Goal: Task Accomplishment & Management: Use online tool/utility

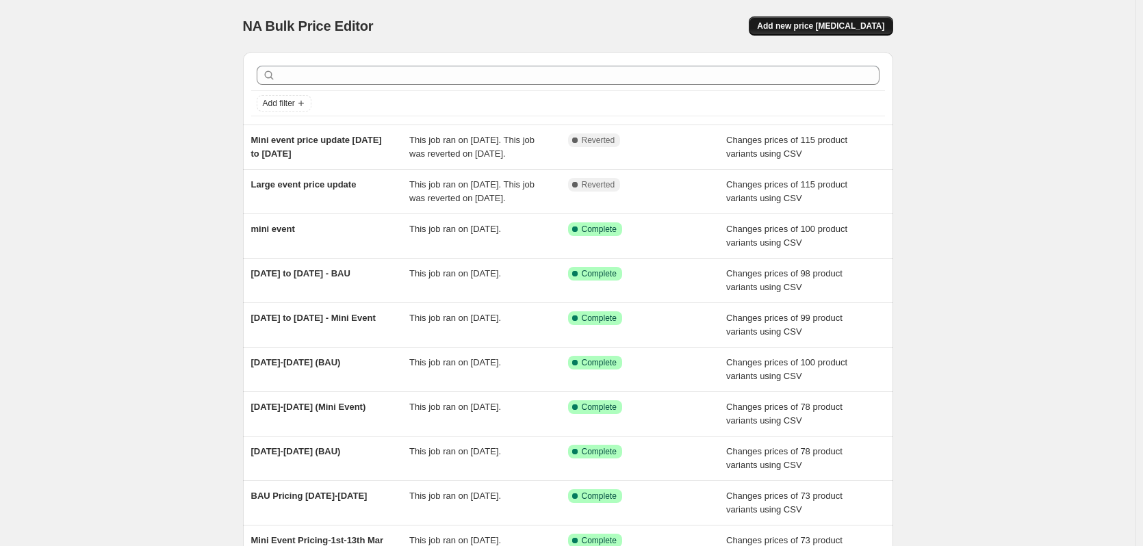
click at [859, 30] on span "Add new price change job" at bounding box center [820, 26] width 127 height 11
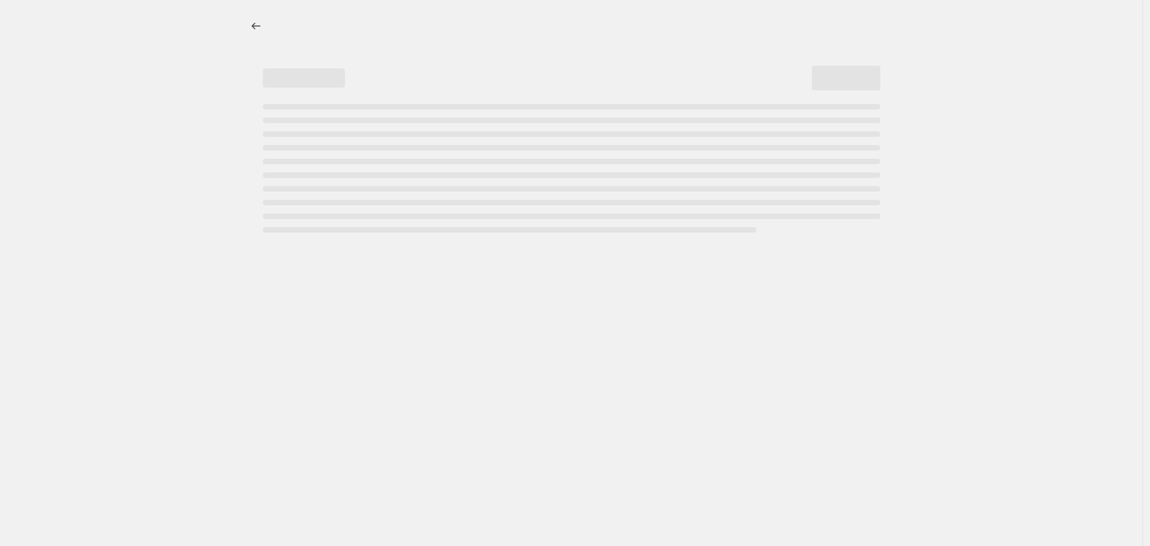
select select "percentage"
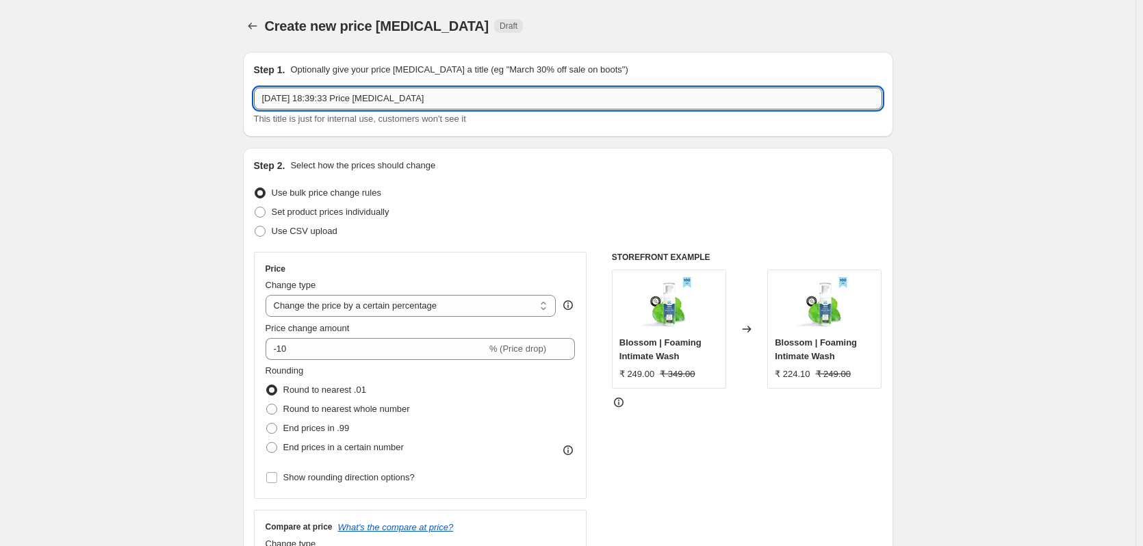
click at [360, 91] on input "21 Sept 2025, 18:39:33 Price change job" at bounding box center [568, 99] width 628 height 22
drag, startPoint x: 346, startPoint y: 96, endPoint x: 357, endPoint y: 96, distance: 10.3
click at [350, 96] on input "New MRP update Boldcare" at bounding box center [568, 99] width 628 height 22
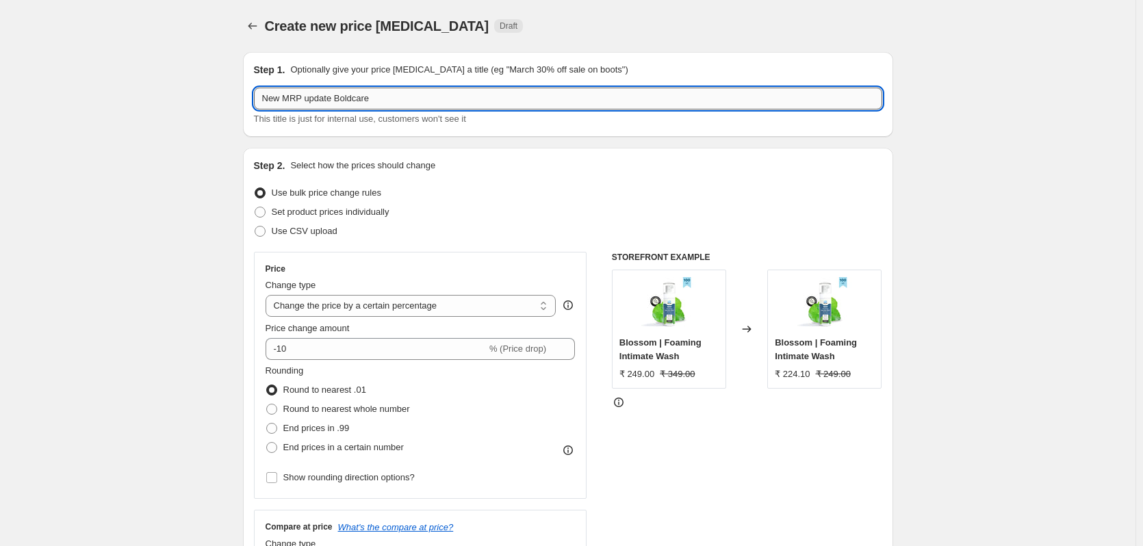
click at [394, 92] on input "New MRP update Boldcare" at bounding box center [568, 99] width 628 height 22
type input "New MRP update Bloom"
click at [325, 239] on label "Use CSV upload" at bounding box center [295, 231] width 83 height 19
click at [255, 227] on input "Use CSV upload" at bounding box center [255, 226] width 1 height 1
radio input "true"
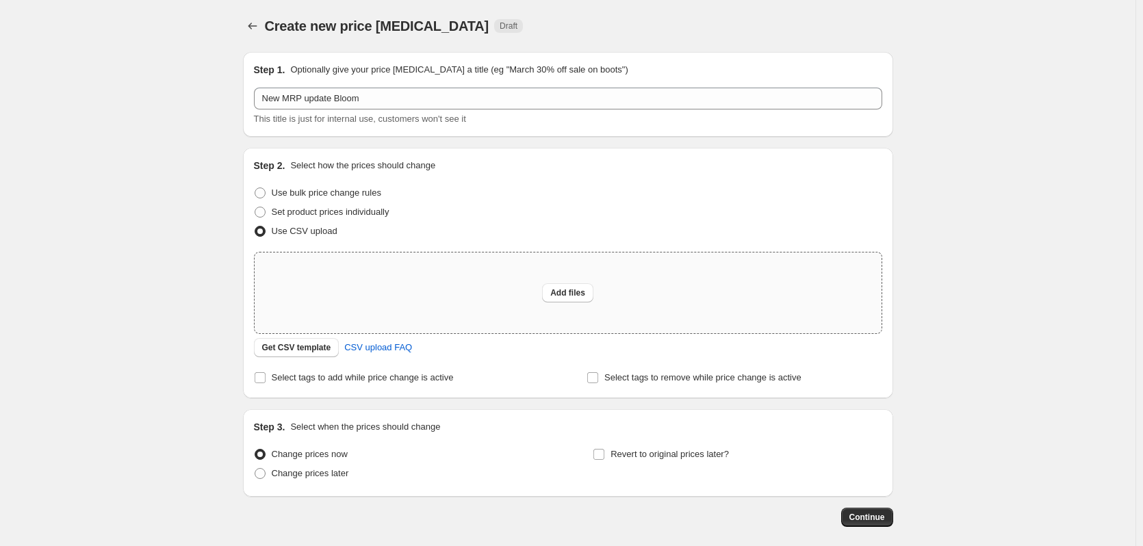
click at [328, 296] on div "Add files" at bounding box center [568, 293] width 627 height 81
type input "C:\fakepath\Bloom new MRP.csv"
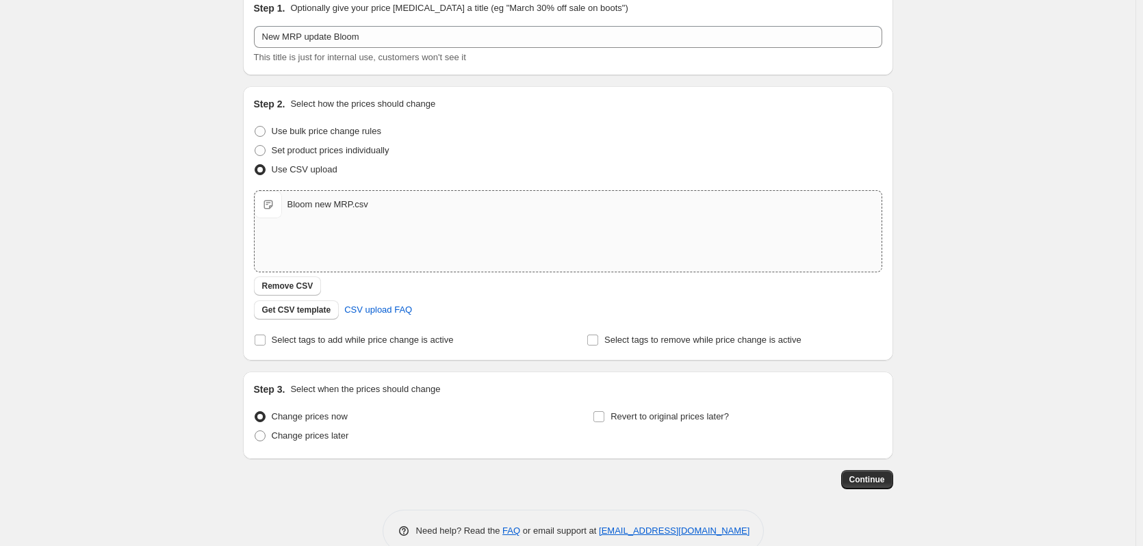
scroll to position [88, 0]
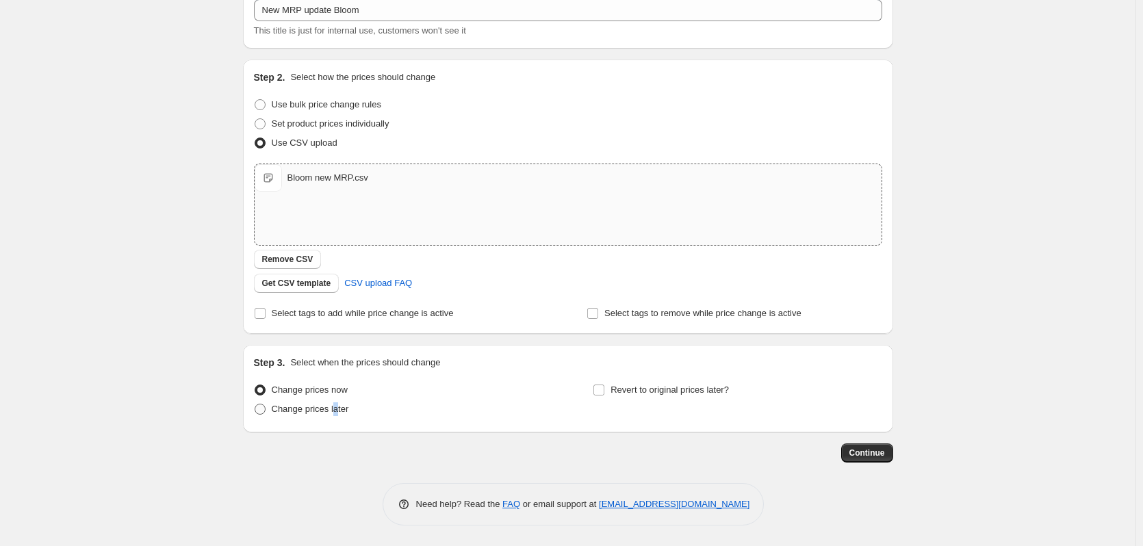
click at [343, 406] on span "Change prices later" at bounding box center [310, 409] width 77 height 10
click at [266, 405] on span at bounding box center [260, 409] width 12 height 12
click at [255, 404] on input "Change prices later" at bounding box center [255, 404] width 1 height 1
radio input "true"
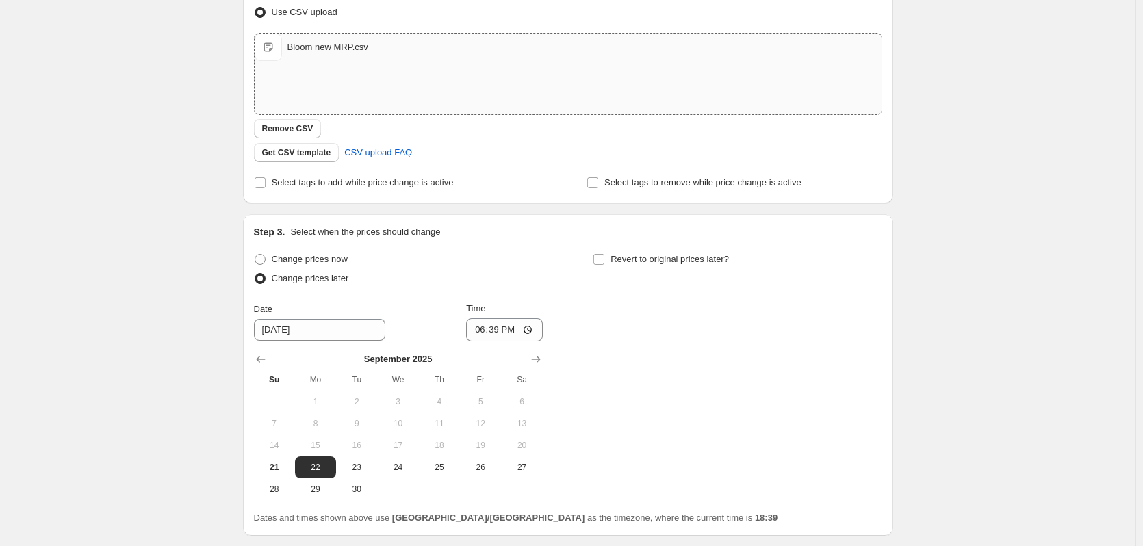
scroll to position [322, 0]
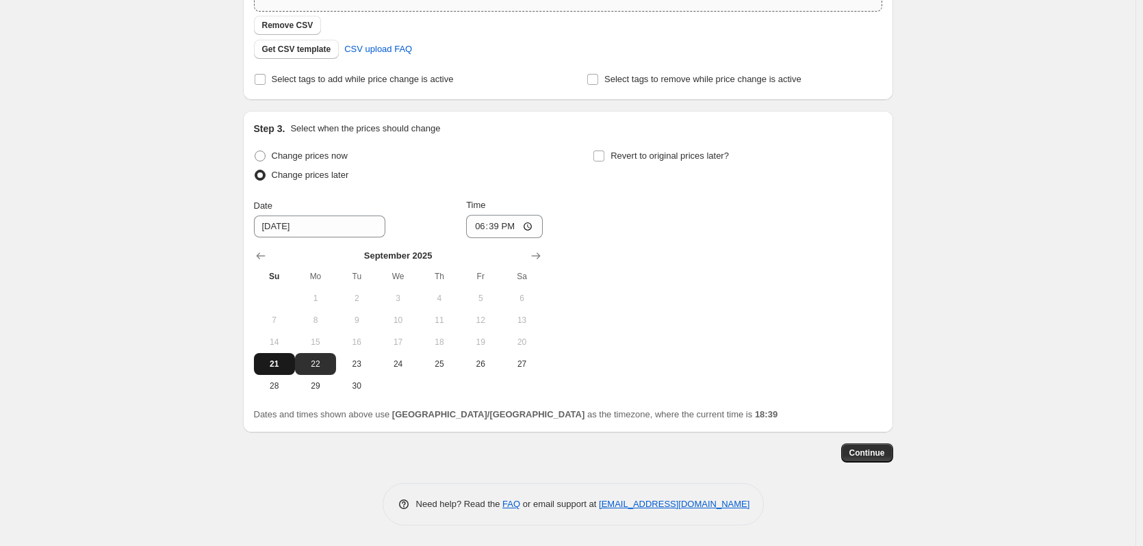
click at [275, 364] on span "21" at bounding box center [274, 364] width 30 height 11
type input "9/21/2025"
click at [275, 364] on span "21" at bounding box center [274, 364] width 30 height 11
click at [504, 224] on input "18:39" at bounding box center [504, 226] width 77 height 23
click at [528, 225] on input "18:39" at bounding box center [504, 226] width 77 height 23
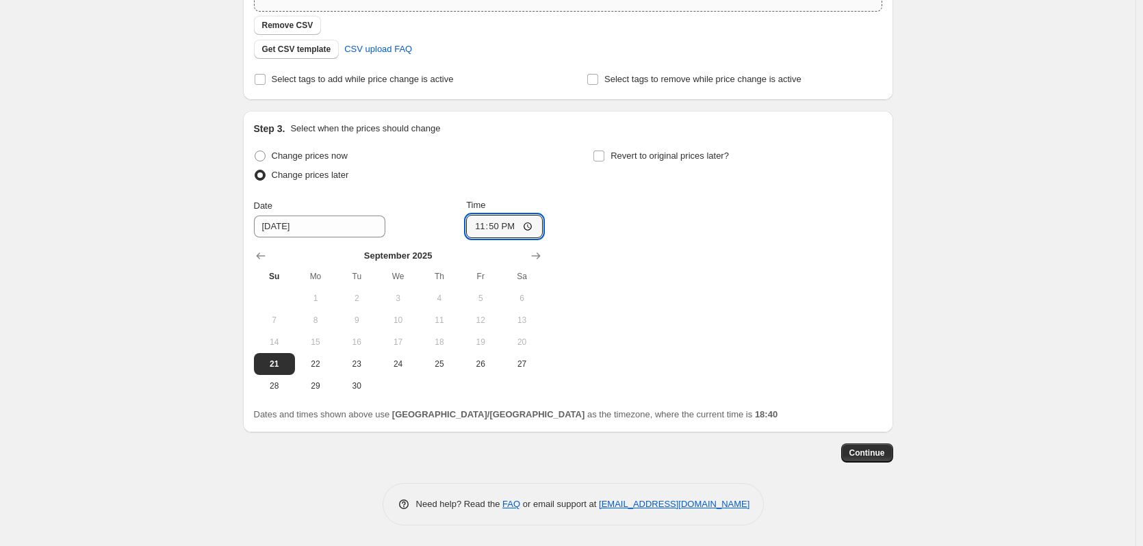
type input "23:50"
click at [725, 233] on div "Change prices now Change prices later Date 9/21/2025 Time 23:50 September 2025 …" at bounding box center [568, 271] width 628 height 250
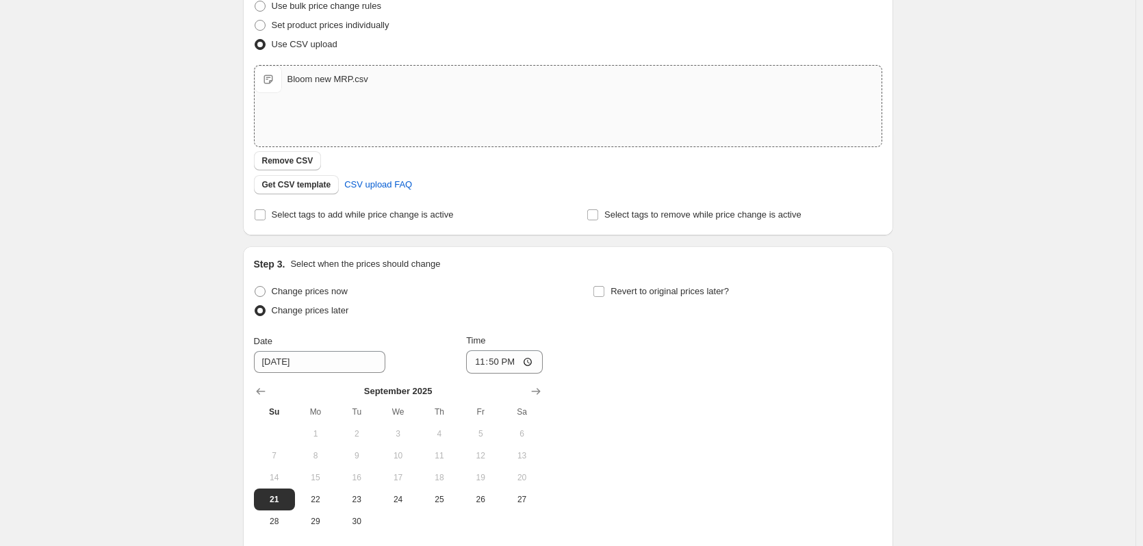
scroll to position [49, 0]
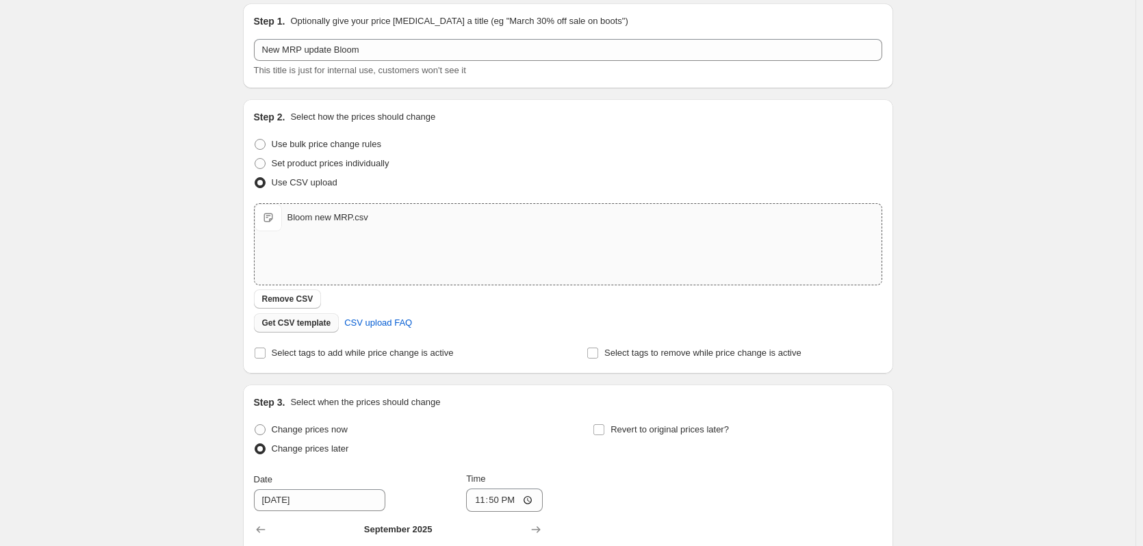
click at [302, 325] on span "Get CSV template" at bounding box center [296, 323] width 69 height 11
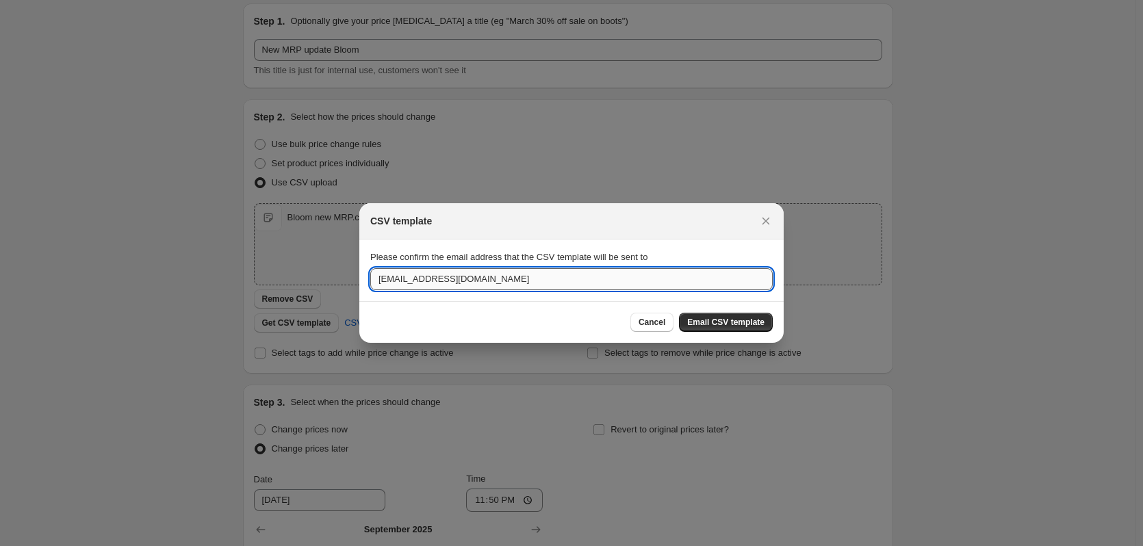
click at [560, 284] on input "marketing@trybloom.in" at bounding box center [571, 279] width 402 height 22
type input "aliasgar@boldcare.in"
click at [748, 316] on button "Email CSV template" at bounding box center [726, 322] width 94 height 19
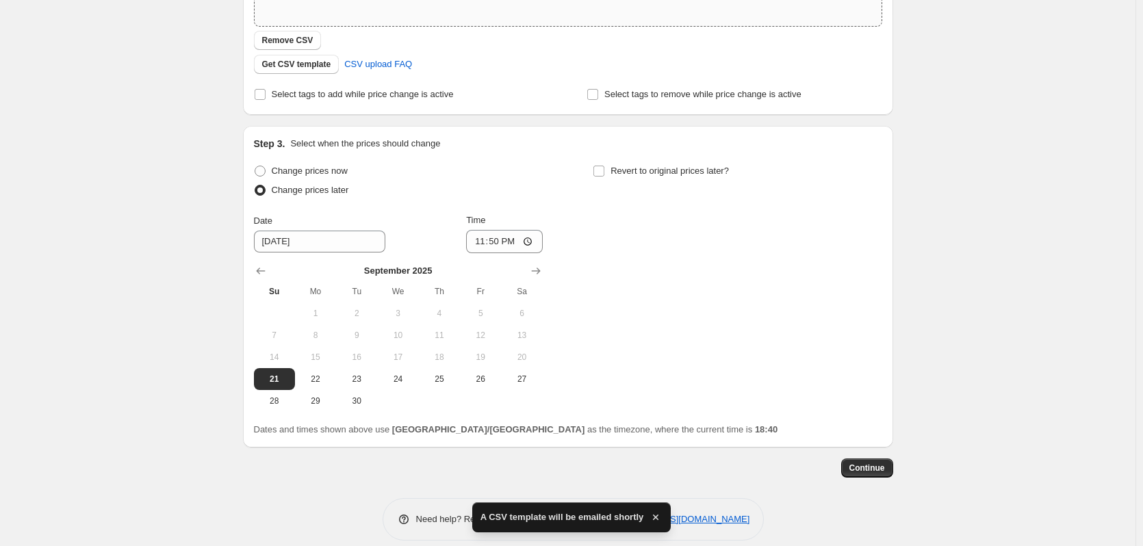
scroll to position [322, 0]
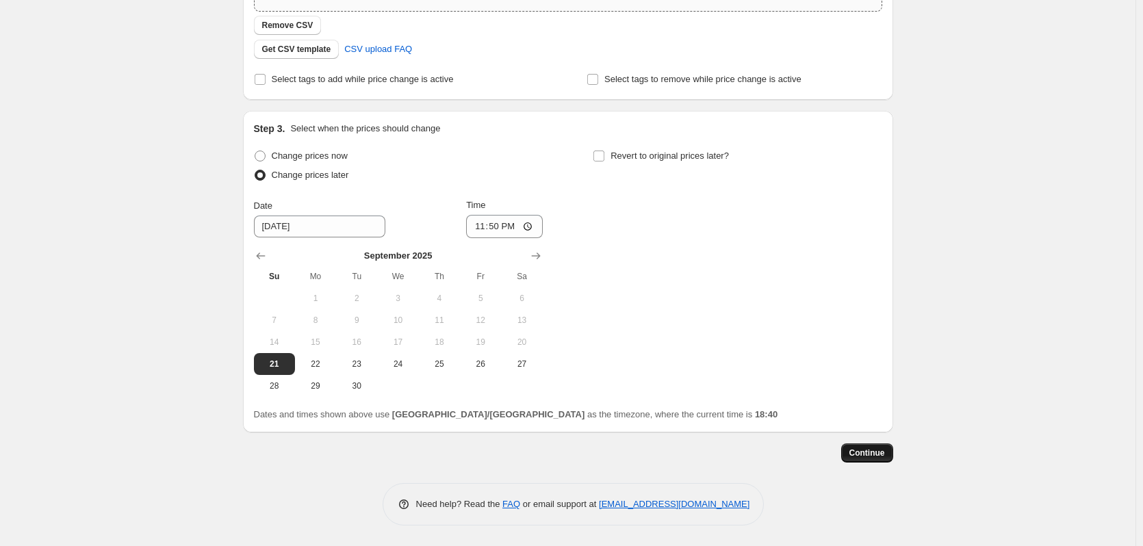
click at [877, 447] on button "Continue" at bounding box center [867, 452] width 52 height 19
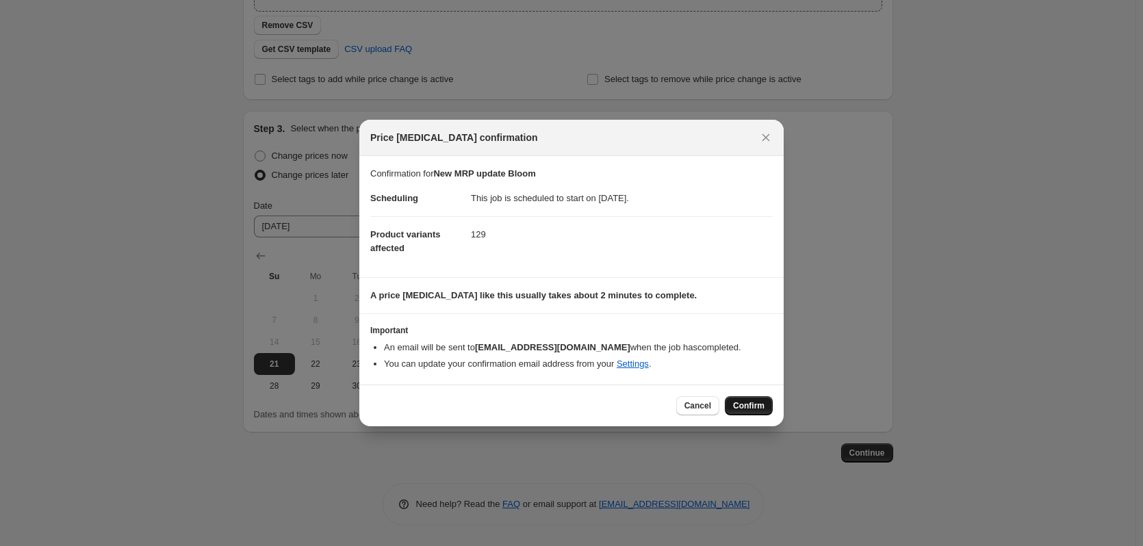
click at [738, 408] on span "Confirm" at bounding box center [748, 405] width 31 height 11
